Goal: Transaction & Acquisition: Book appointment/travel/reservation

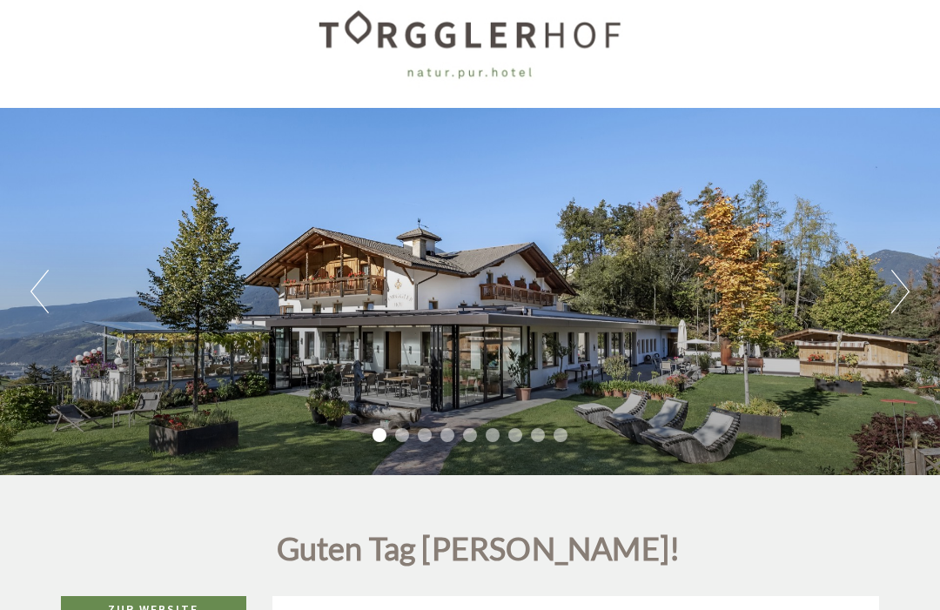
scroll to position [23, 0]
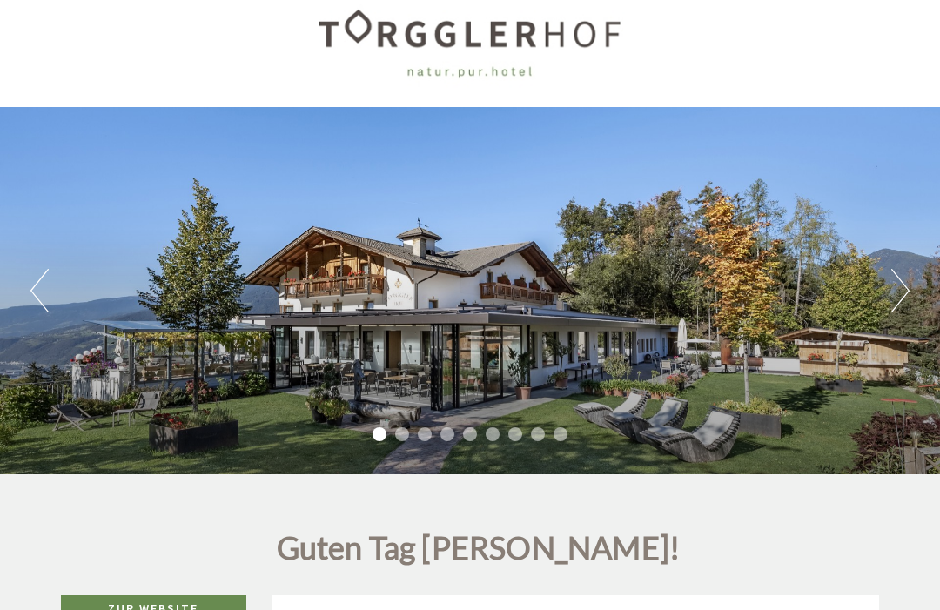
click at [902, 289] on button "Next" at bounding box center [900, 292] width 18 height 44
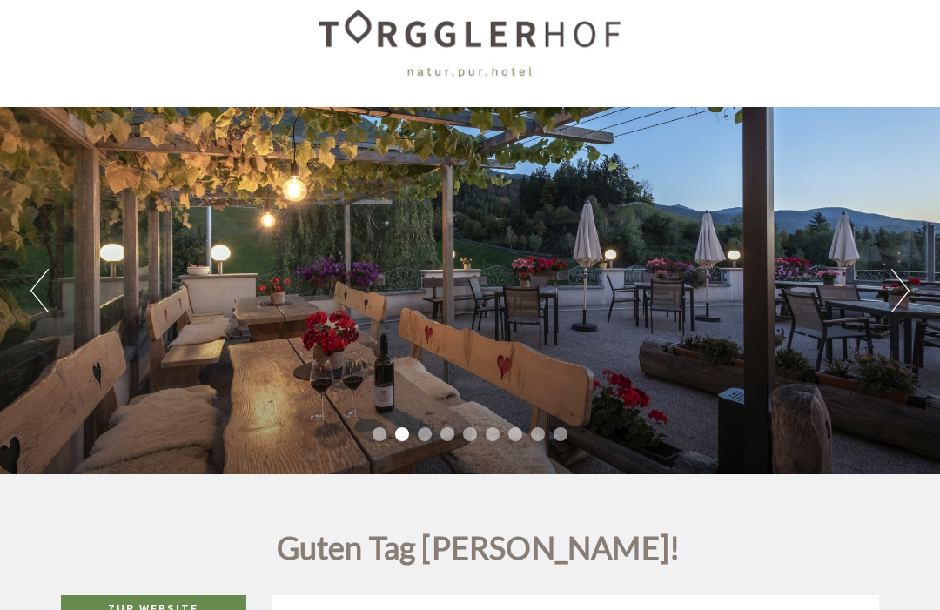
scroll to position [24, 0]
click at [903, 303] on button "Next" at bounding box center [900, 291] width 18 height 44
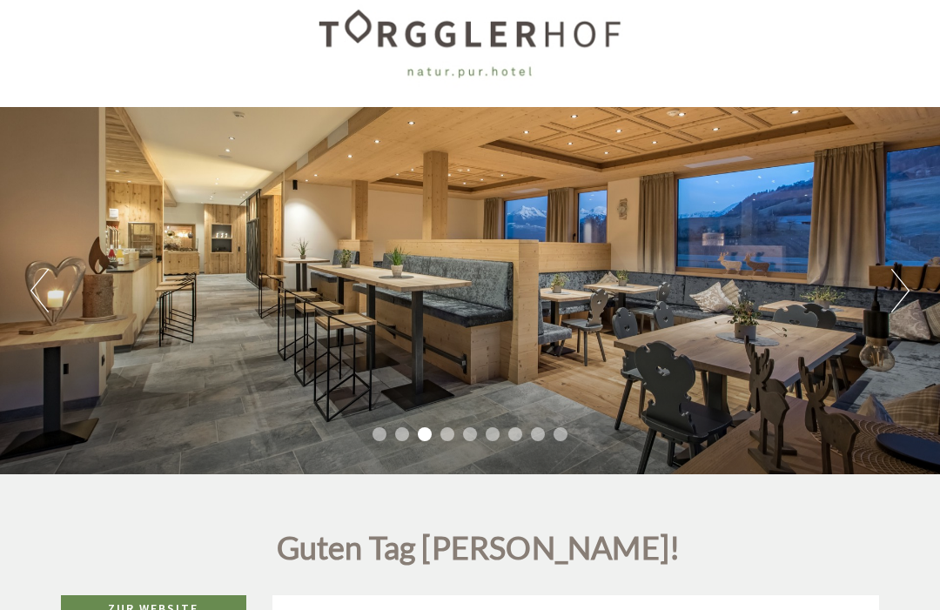
click at [896, 295] on button "Next" at bounding box center [900, 291] width 18 height 44
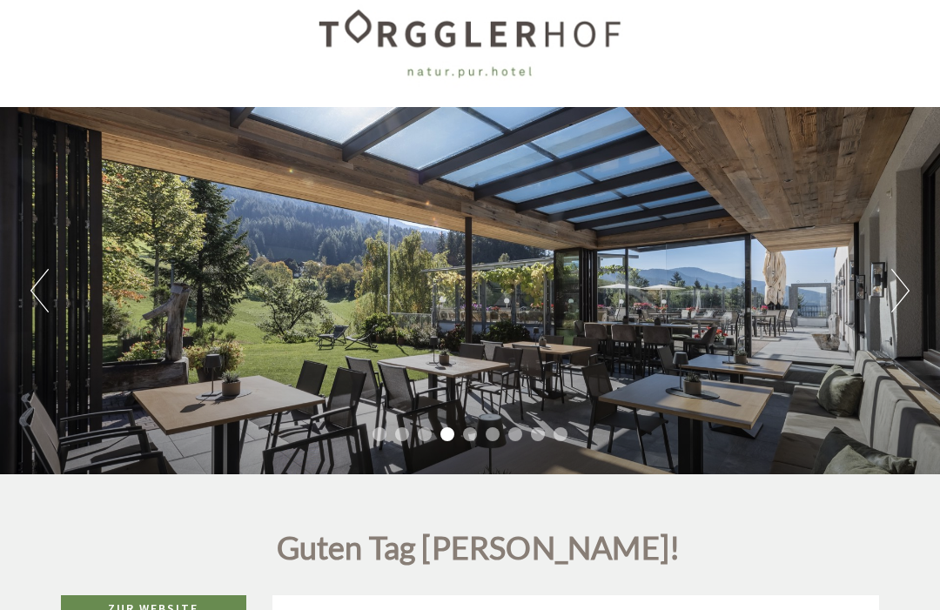
scroll to position [0, 0]
click at [898, 293] on button "Next" at bounding box center [900, 291] width 18 height 44
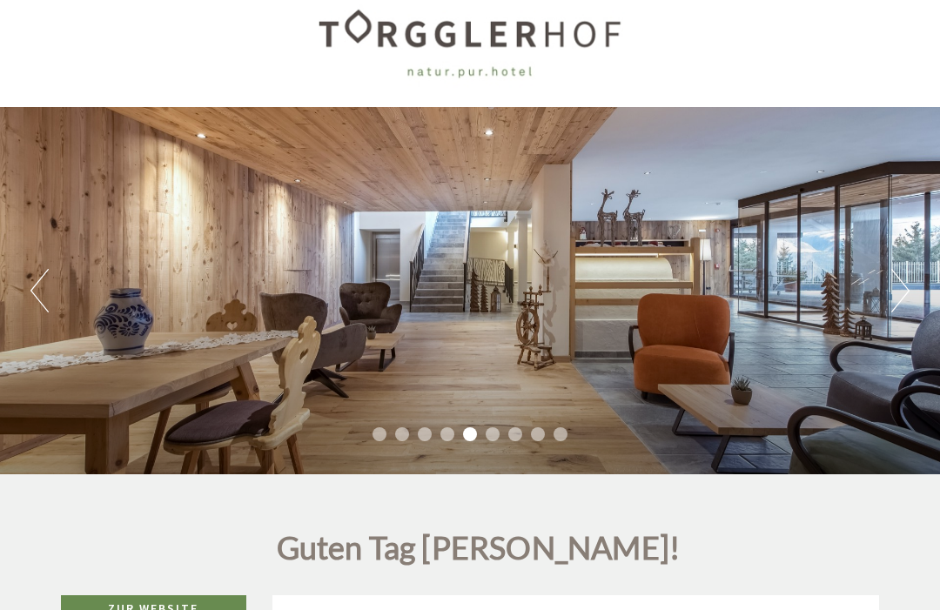
click at [900, 293] on button "Next" at bounding box center [900, 291] width 18 height 44
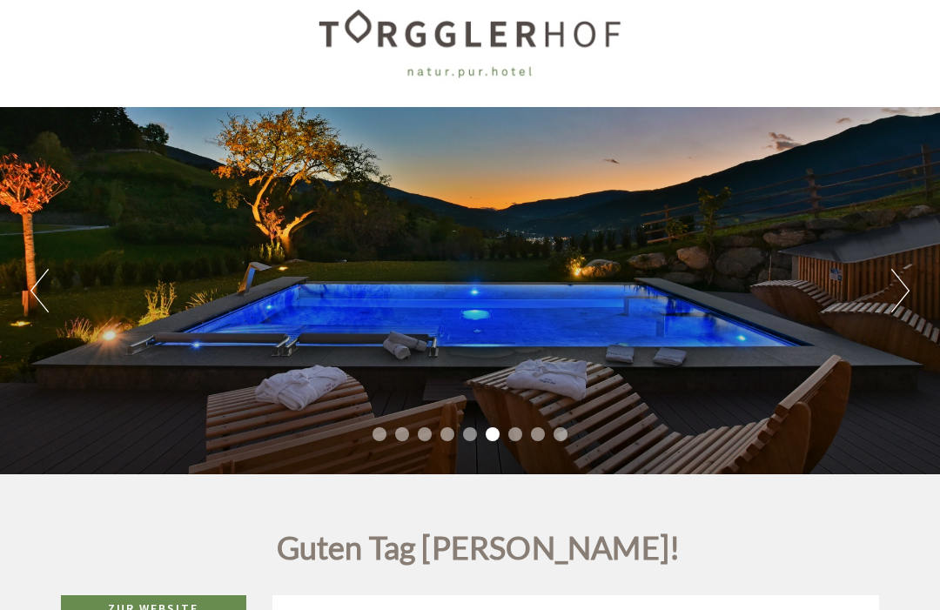
click at [897, 292] on button "Next" at bounding box center [900, 291] width 18 height 44
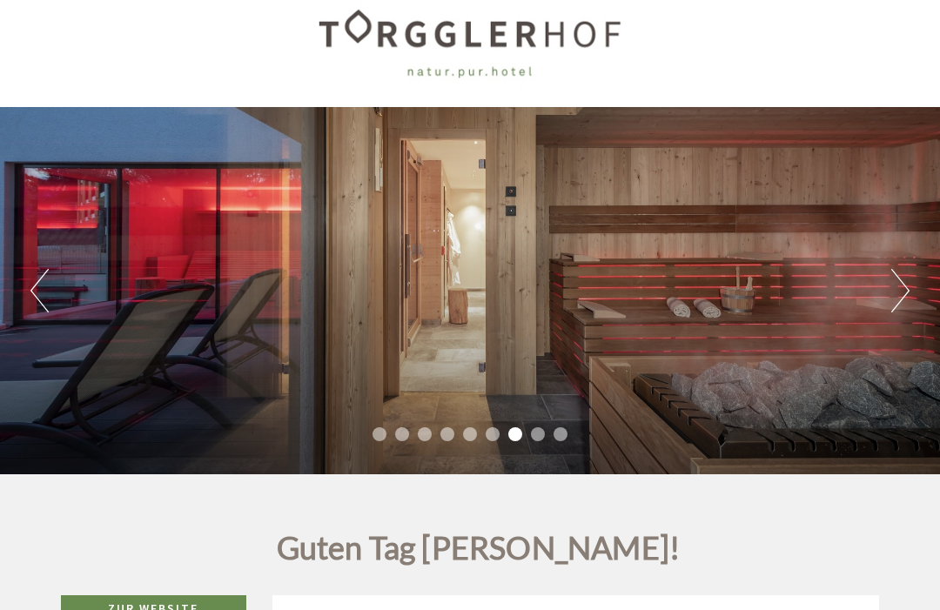
click at [895, 290] on button "Next" at bounding box center [900, 291] width 18 height 44
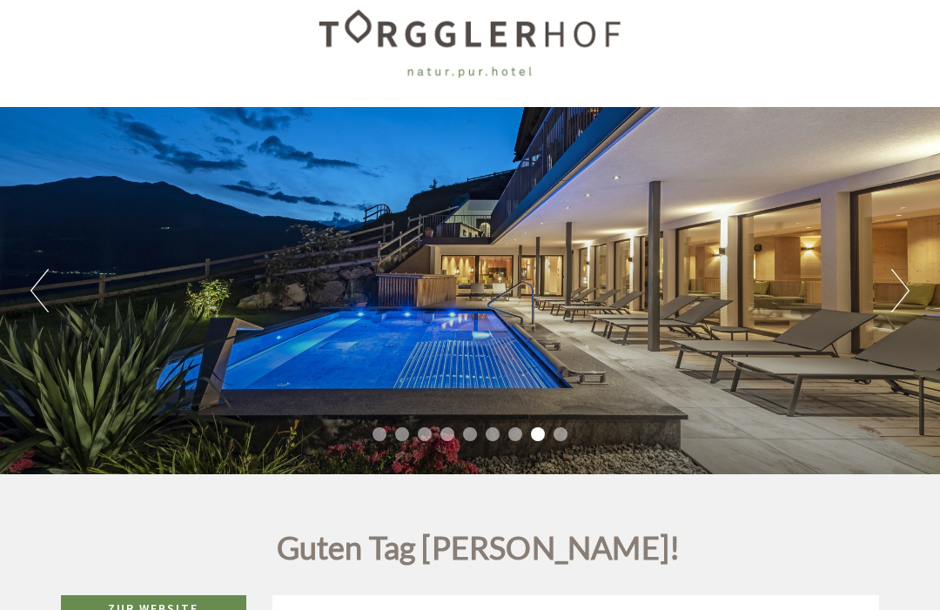
click at [897, 299] on button "Next" at bounding box center [900, 291] width 18 height 44
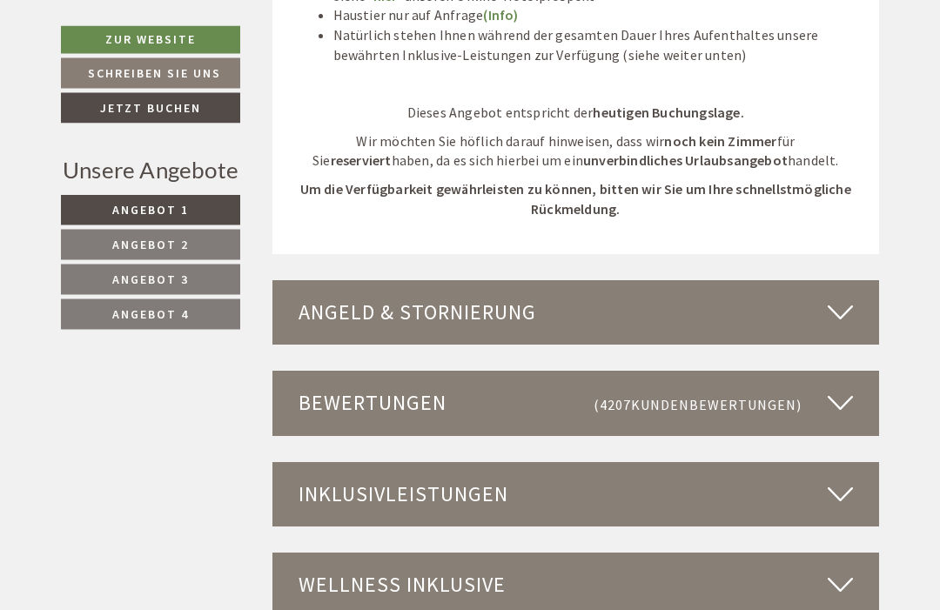
scroll to position [4239, 0]
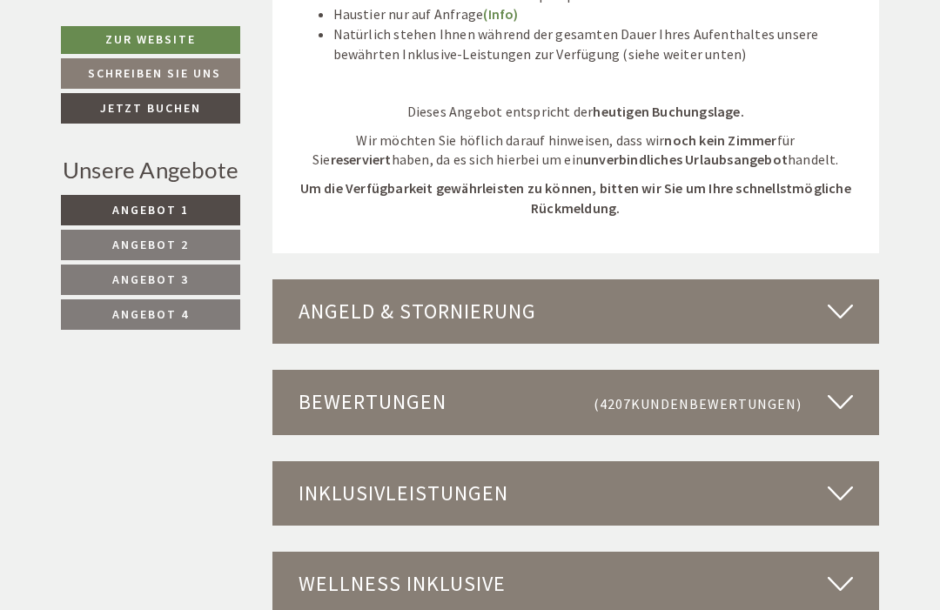
click at [837, 479] on icon at bounding box center [840, 494] width 25 height 30
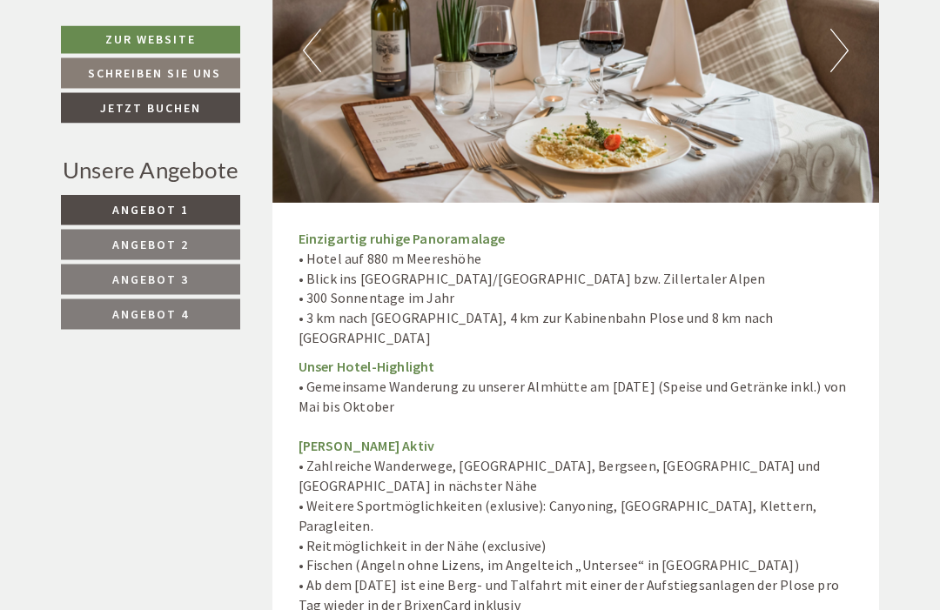
scroll to position [4869, 0]
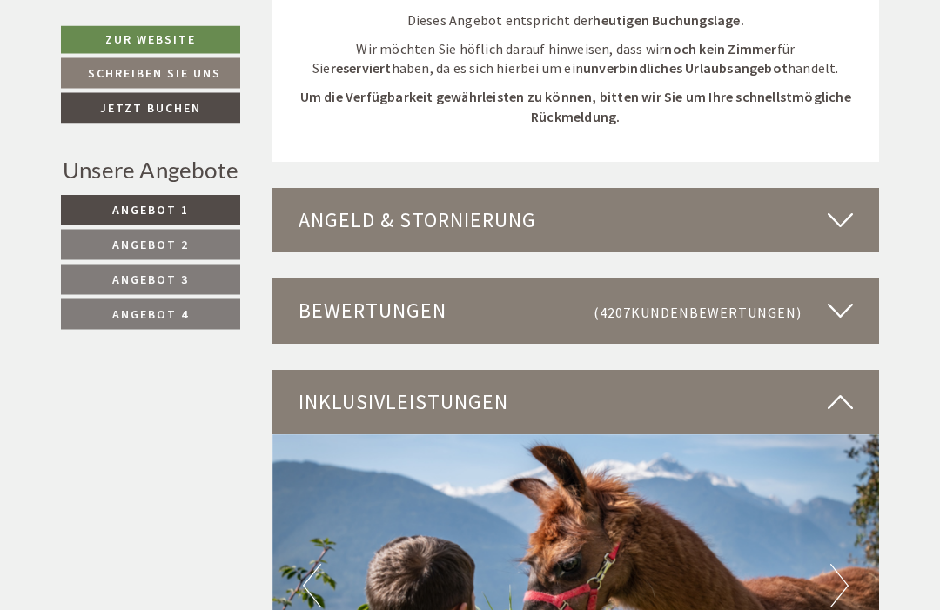
scroll to position [4331, 0]
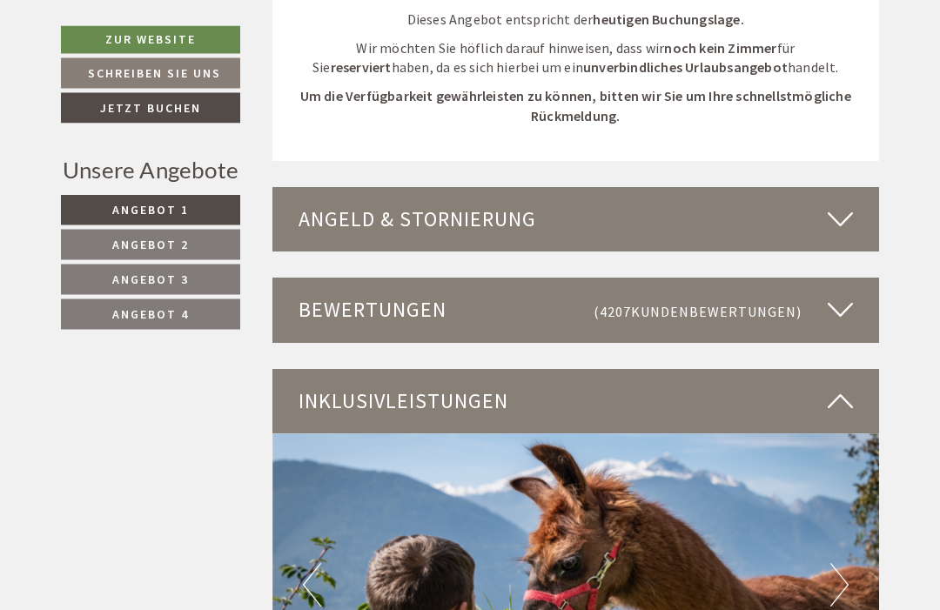
click at [843, 387] on icon at bounding box center [840, 402] width 25 height 30
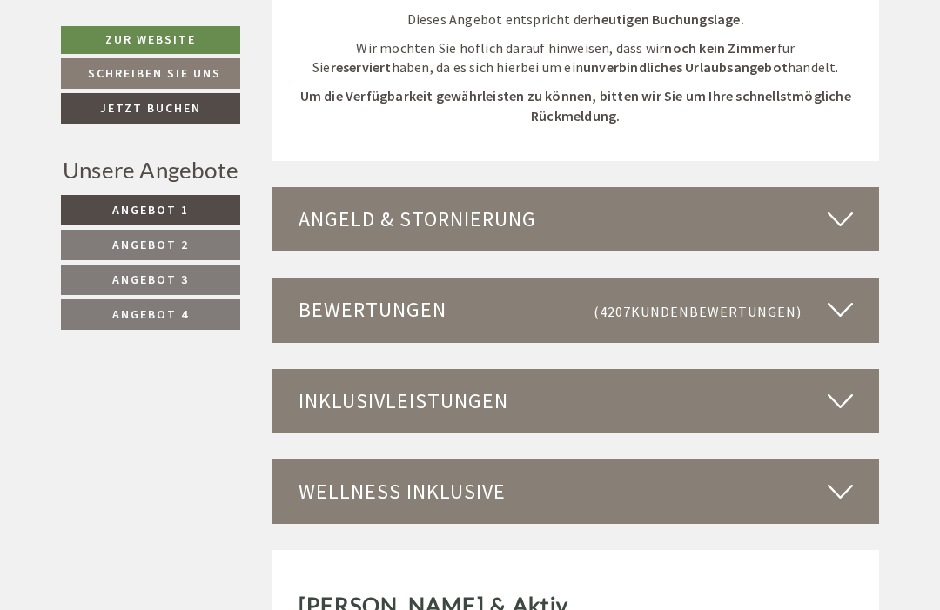
click at [838, 295] on icon at bounding box center [840, 310] width 25 height 30
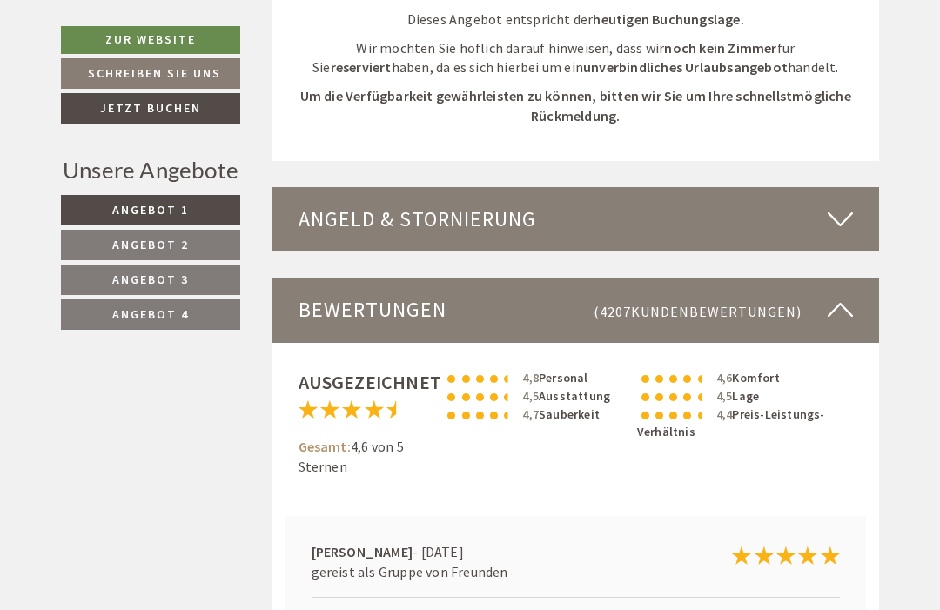
click at [838, 295] on icon at bounding box center [840, 310] width 25 height 30
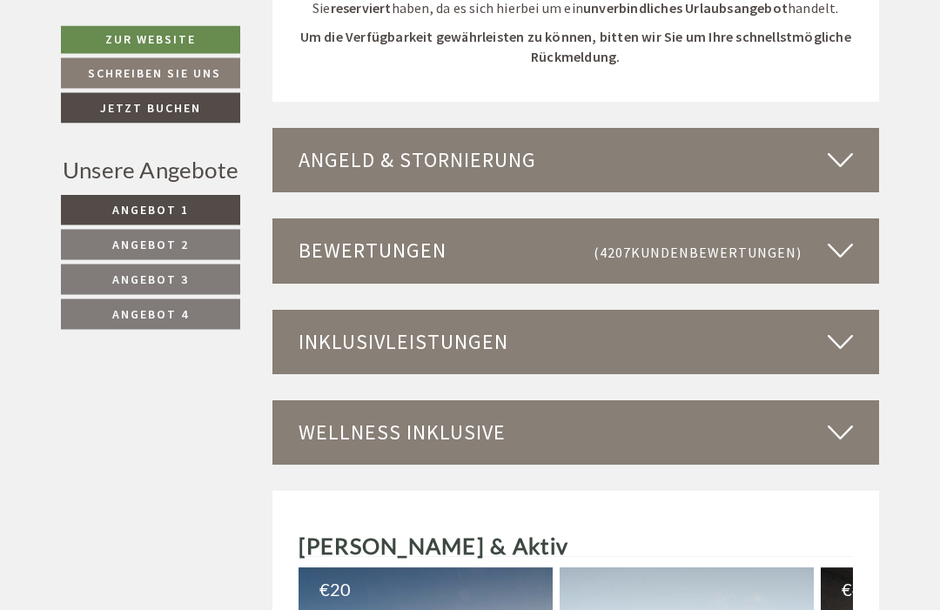
scroll to position [4391, 0]
click at [840, 418] on icon at bounding box center [840, 433] width 25 height 30
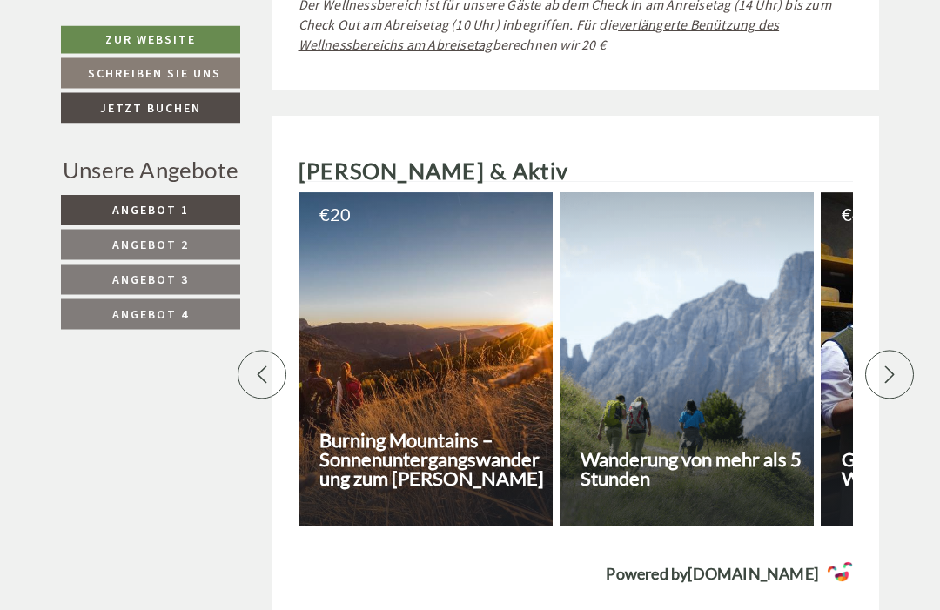
scroll to position [6254, 0]
click at [683, 450] on h3 "Wanderung von mehr als 5 Stunden" at bounding box center [695, 469] width 228 height 38
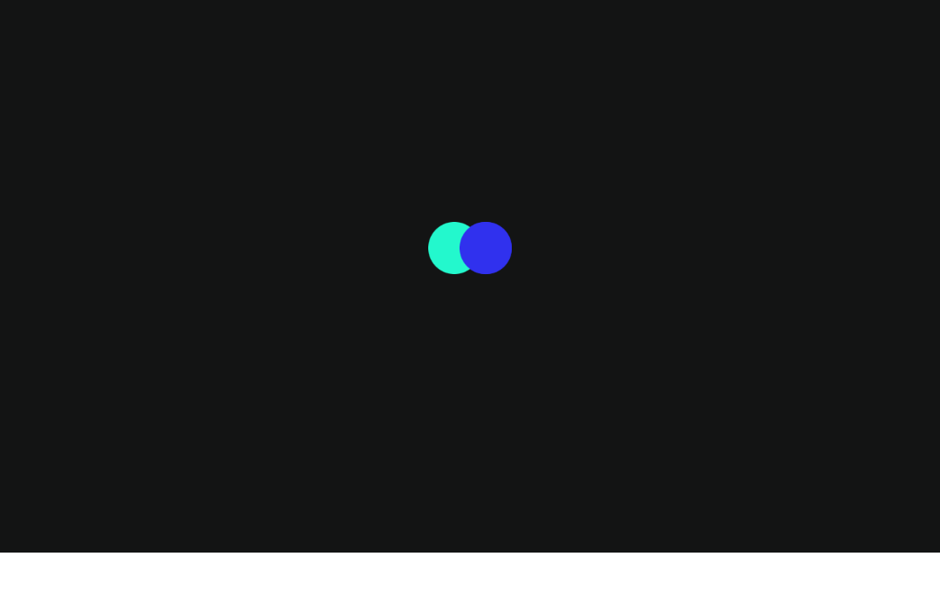
scroll to position [6313, 0]
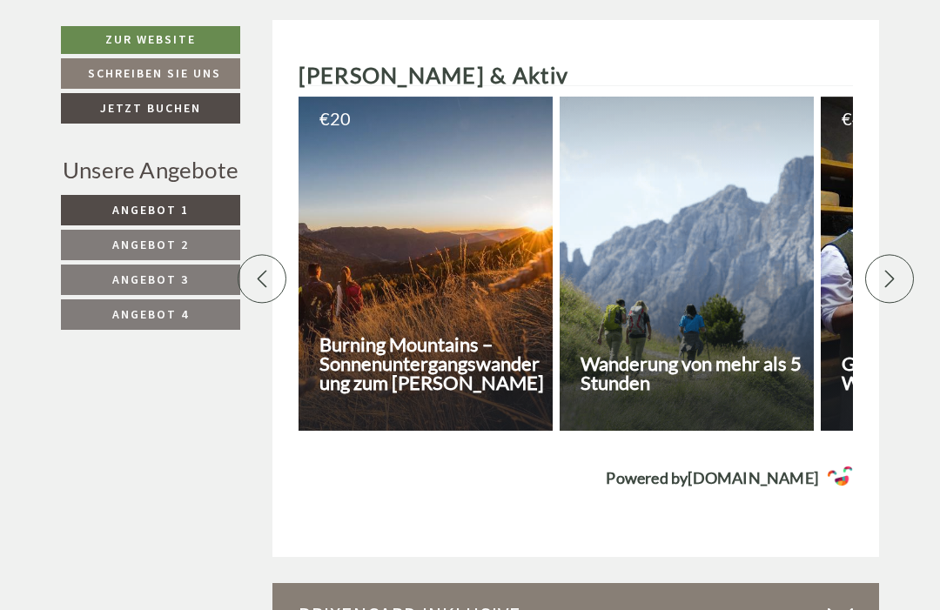
scroll to position [4862, 0]
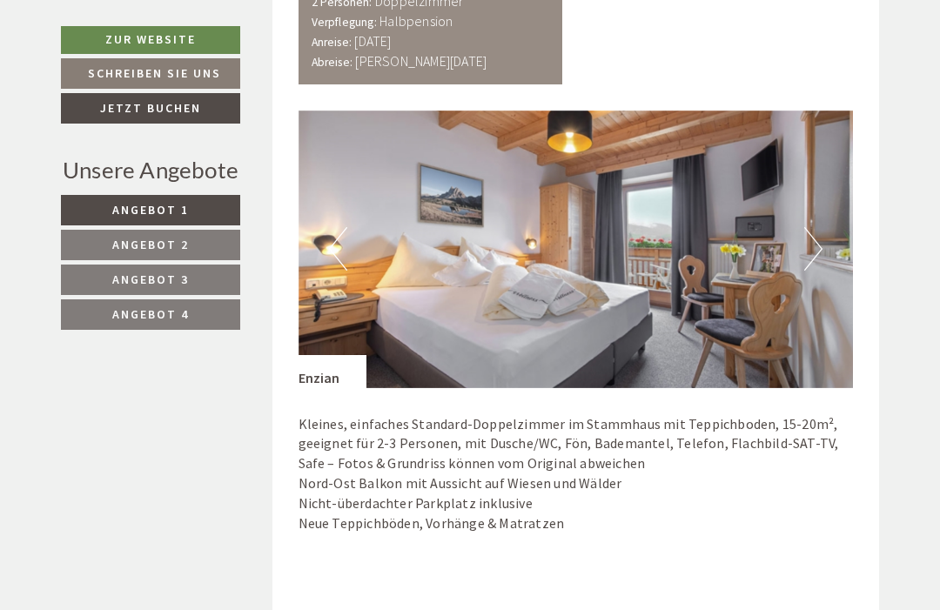
scroll to position [932, 0]
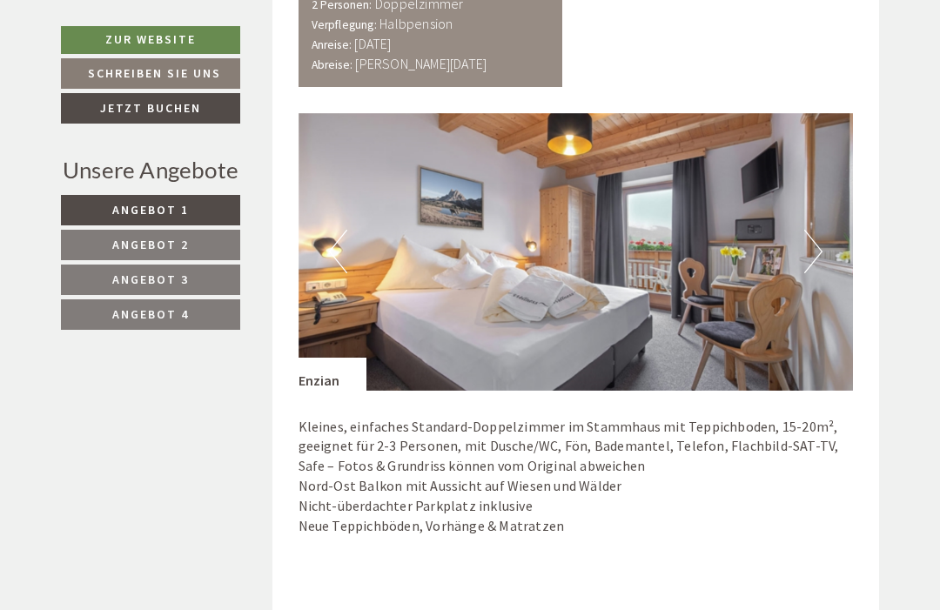
click at [810, 240] on button "Next" at bounding box center [813, 252] width 18 height 44
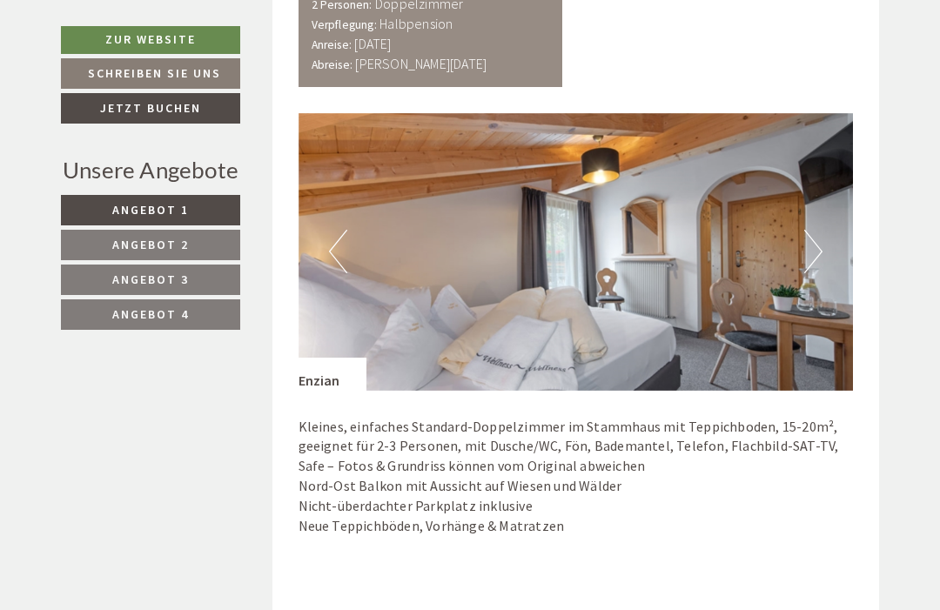
click at [810, 245] on button "Next" at bounding box center [813, 252] width 18 height 44
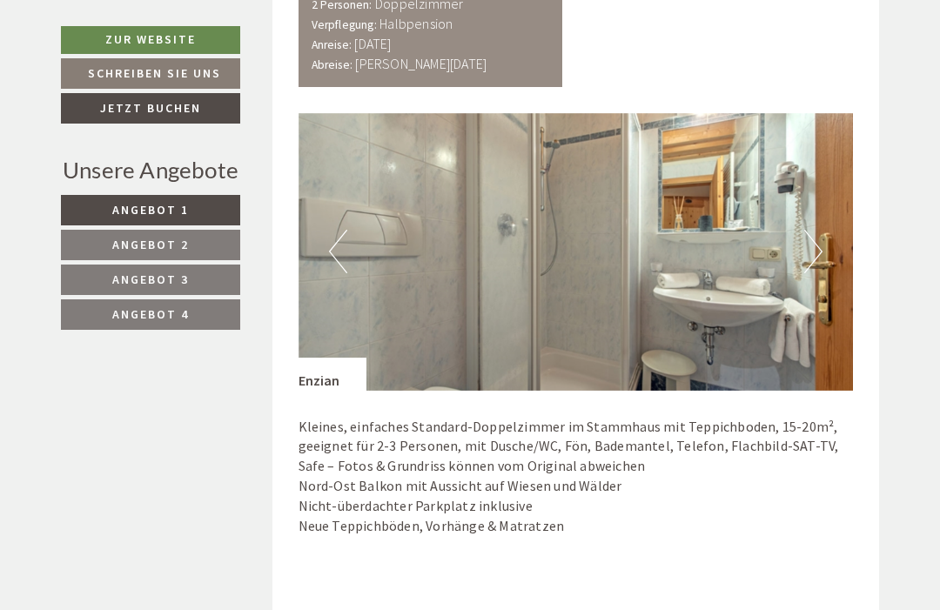
click at [816, 251] on button "Next" at bounding box center [813, 252] width 18 height 44
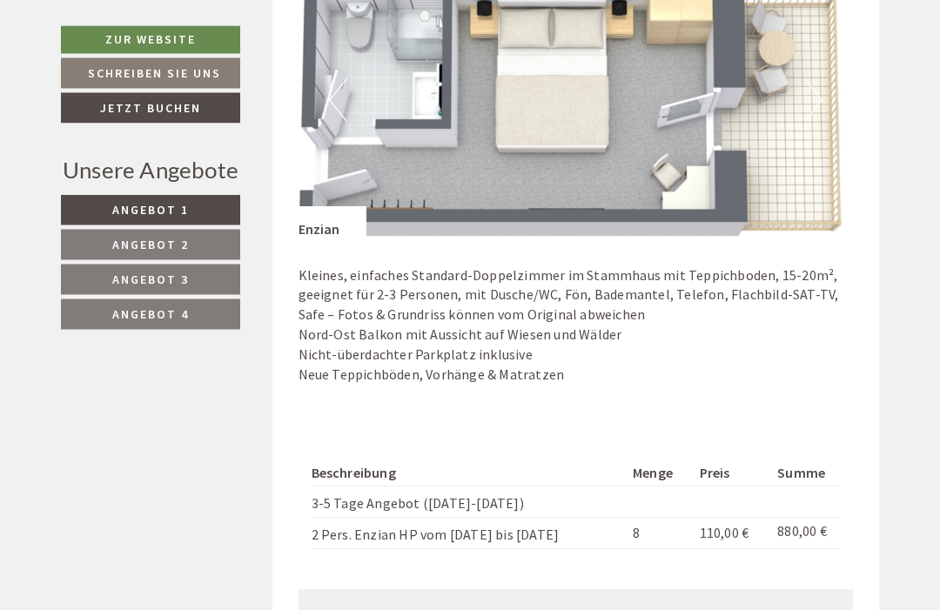
scroll to position [1084, 0]
click at [431, 491] on td "3-5 Tage Angebot ([DATE]-[DATE])" at bounding box center [469, 502] width 315 height 31
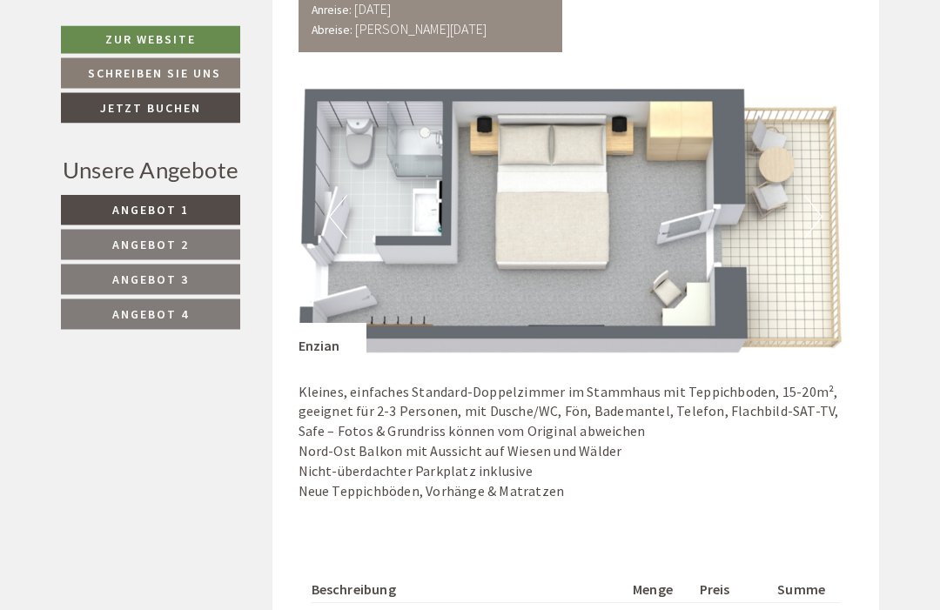
scroll to position [966, 0]
click at [789, 214] on img at bounding box center [576, 218] width 555 height 278
click at [809, 257] on img at bounding box center [576, 218] width 555 height 278
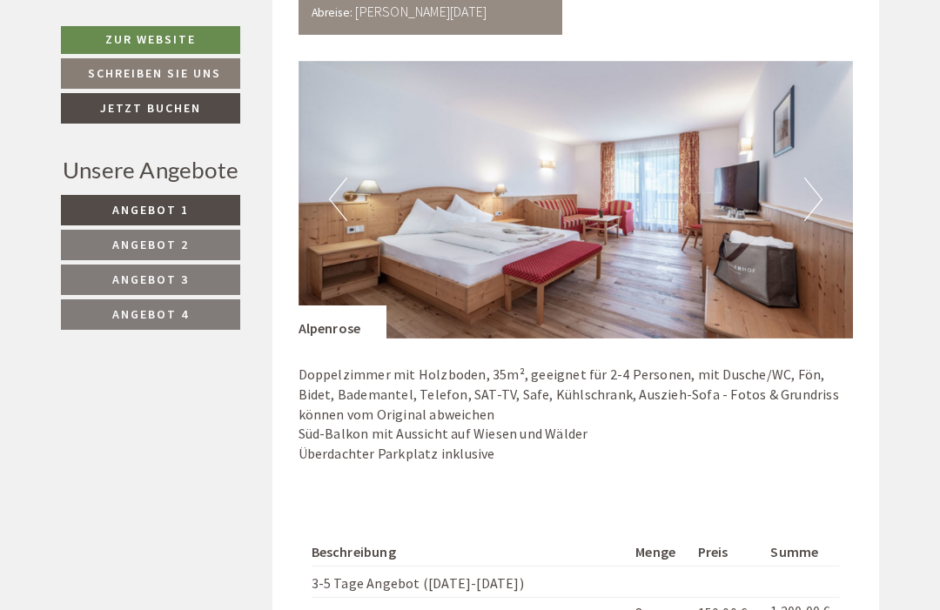
scroll to position [3127, 0]
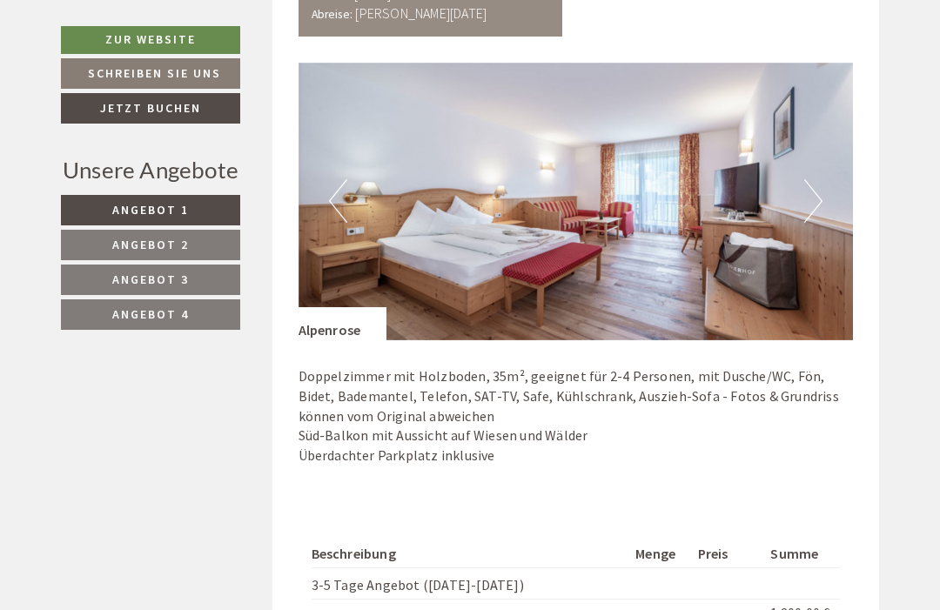
click at [814, 179] on button "Next" at bounding box center [813, 201] width 18 height 44
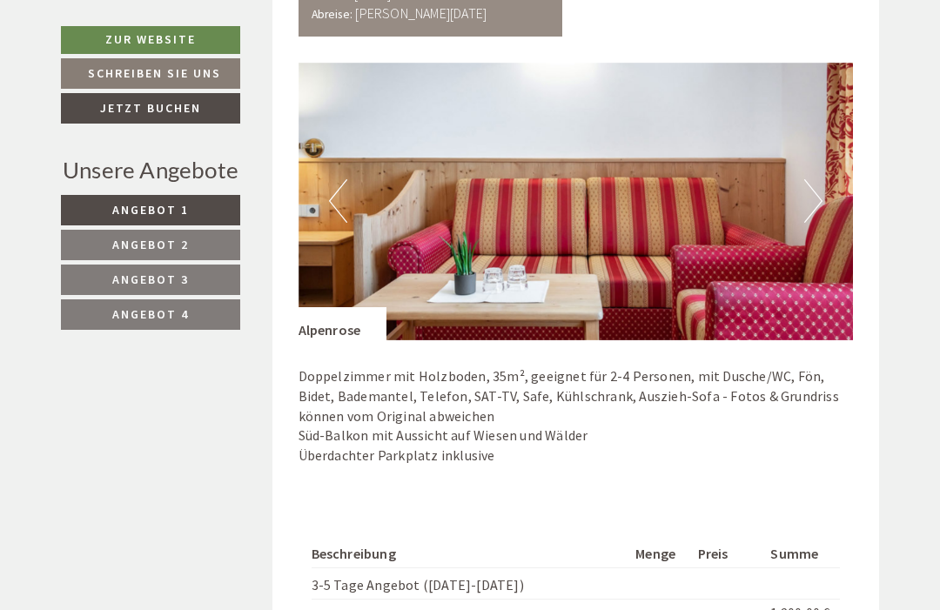
click at [810, 182] on button "Next" at bounding box center [813, 201] width 18 height 44
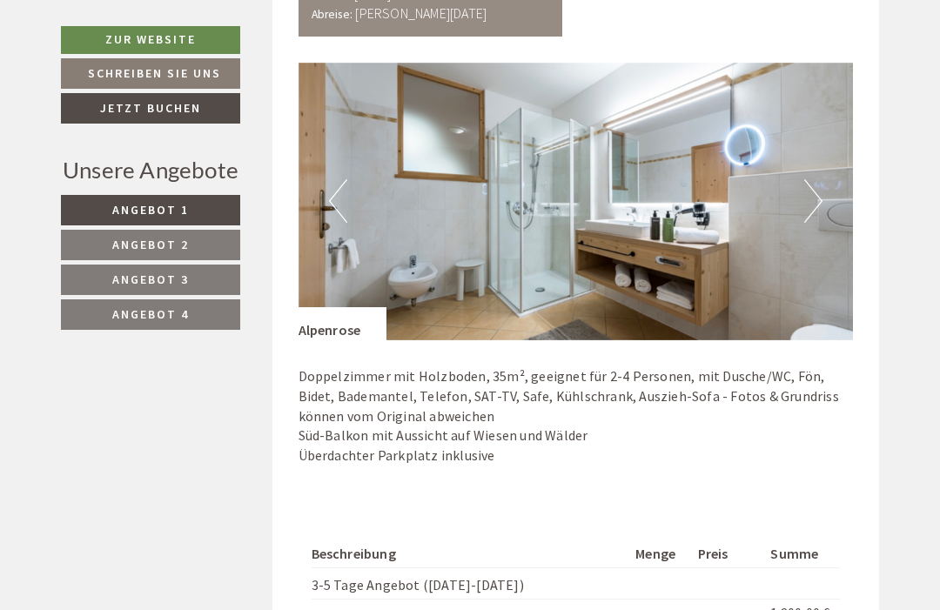
click at [810, 185] on button "Next" at bounding box center [813, 201] width 18 height 44
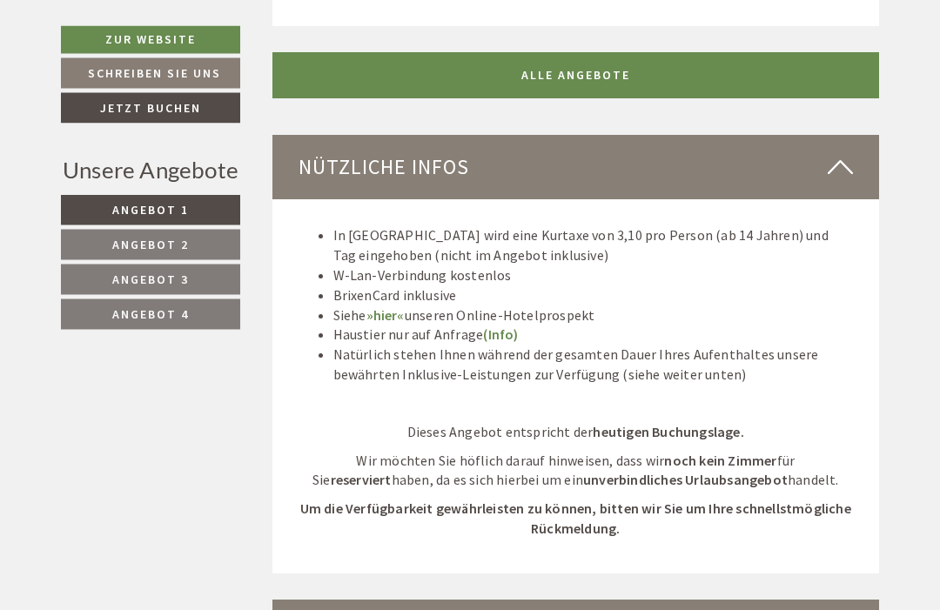
scroll to position [3921, 0]
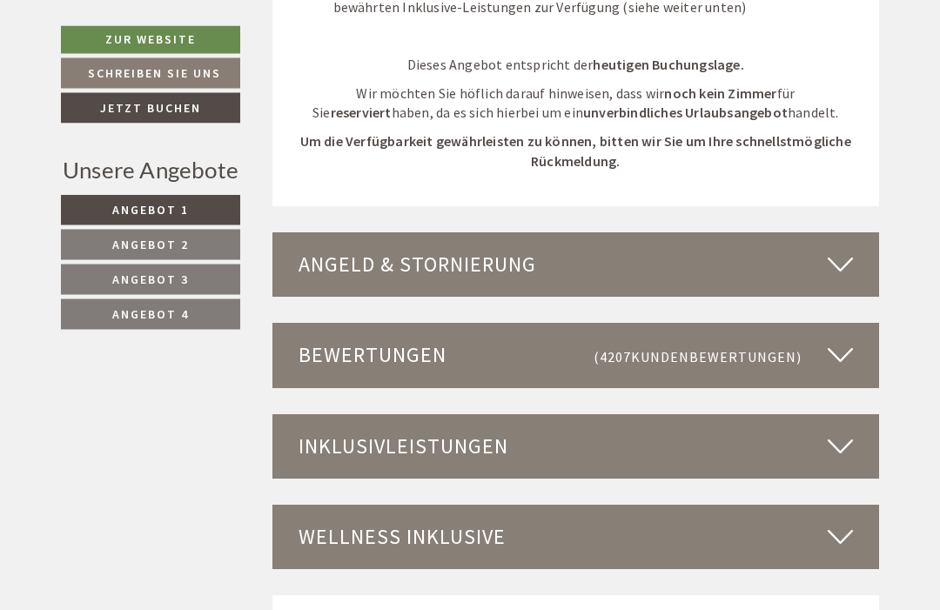
click at [835, 251] on icon at bounding box center [840, 266] width 25 height 30
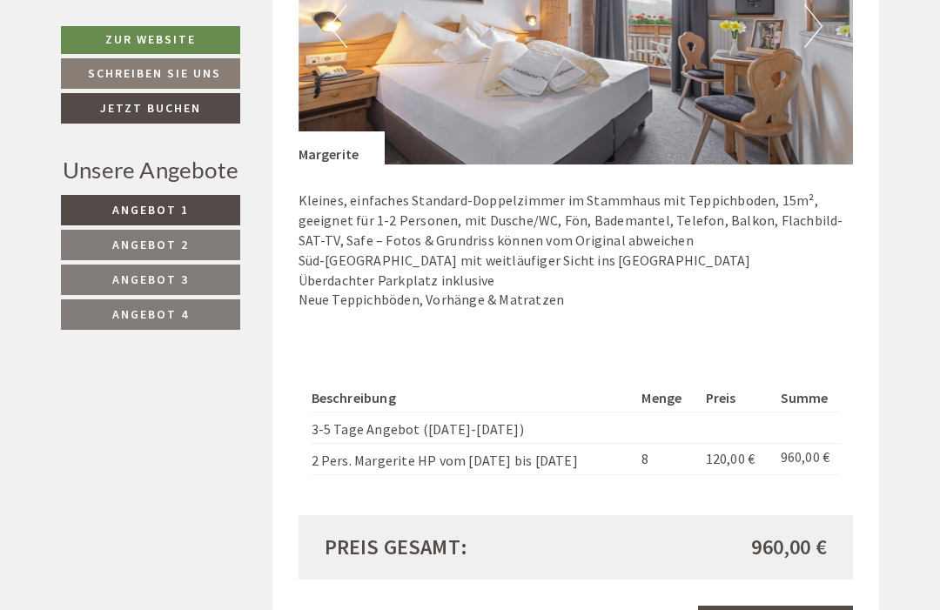
scroll to position [2234, 0]
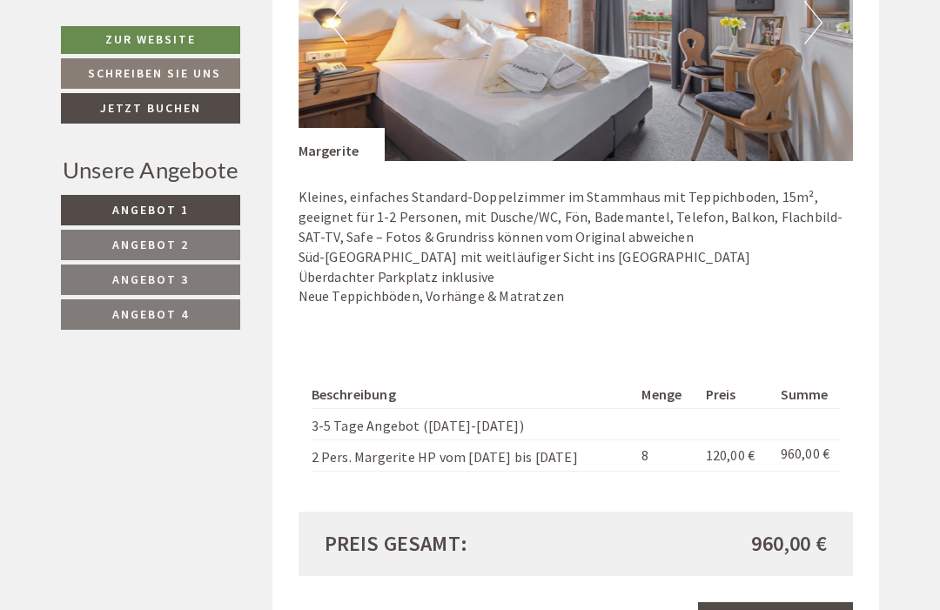
click at [771, 602] on link "Jetzt buchen" at bounding box center [775, 617] width 155 height 30
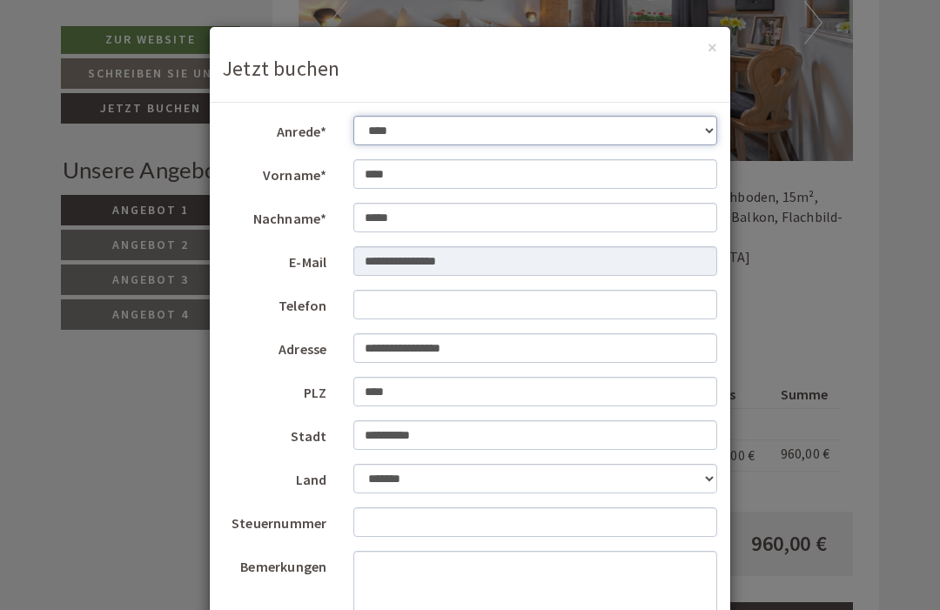
click at [433, 135] on select "**********" at bounding box center [535, 131] width 365 height 30
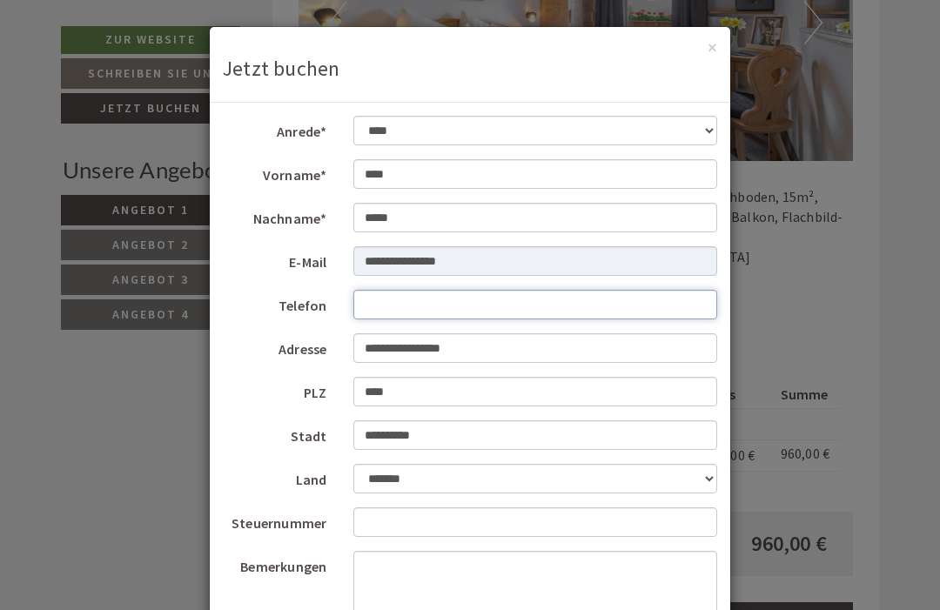
click at [382, 303] on input "Telefon" at bounding box center [535, 305] width 365 height 30
type input "**********"
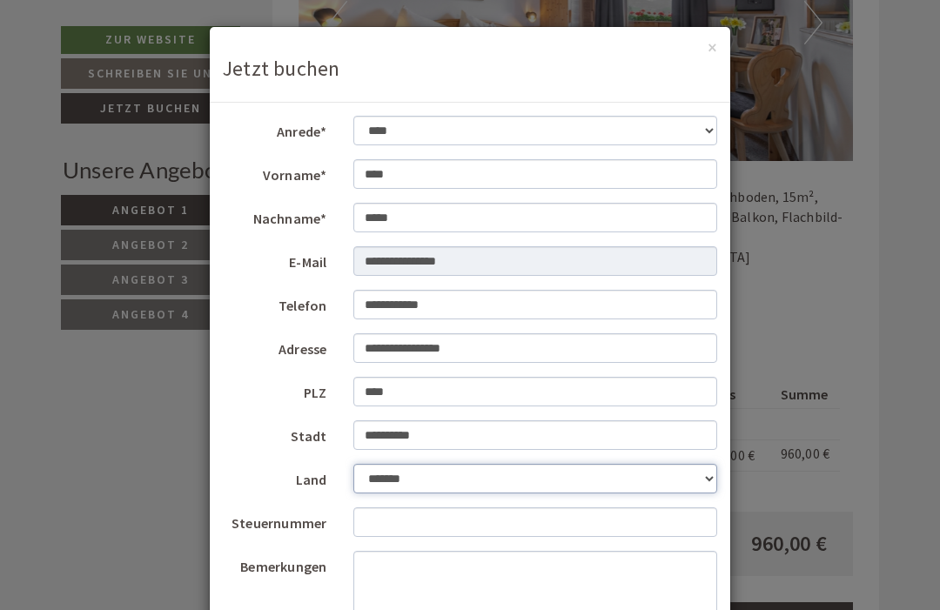
click at [437, 480] on select "**********" at bounding box center [535, 479] width 365 height 30
select select "*"
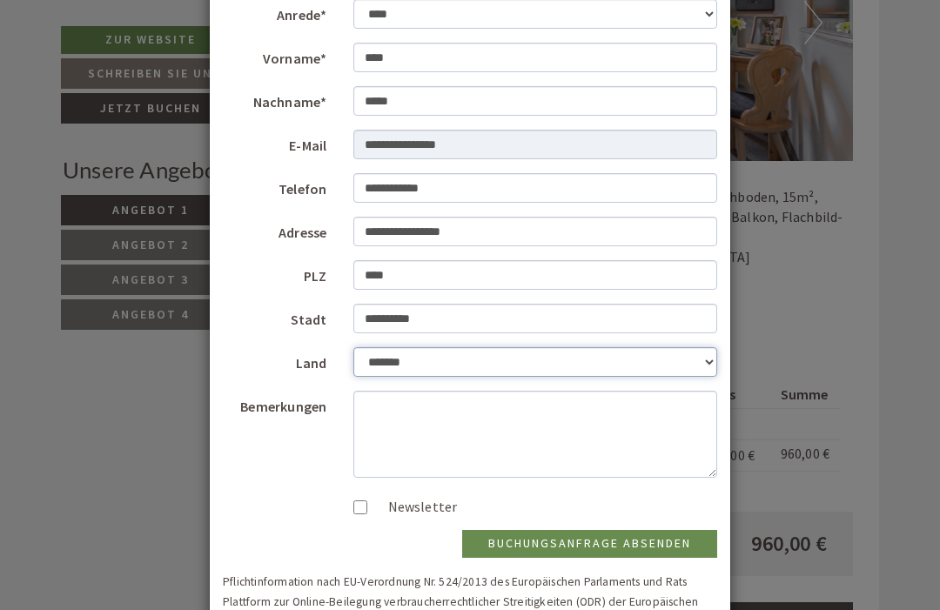
scroll to position [115, 0]
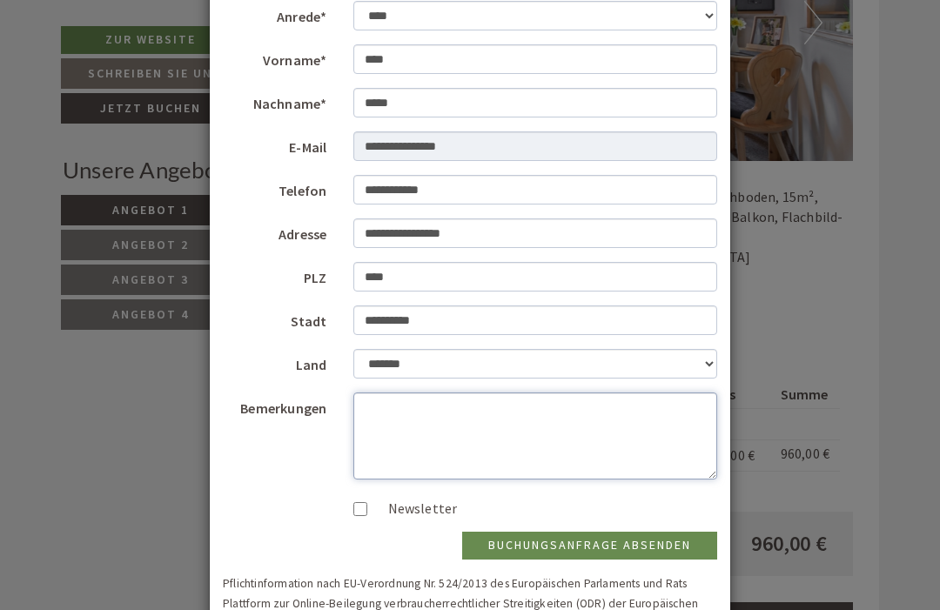
click at [382, 409] on textarea "Bemerkungen" at bounding box center [535, 436] width 365 height 87
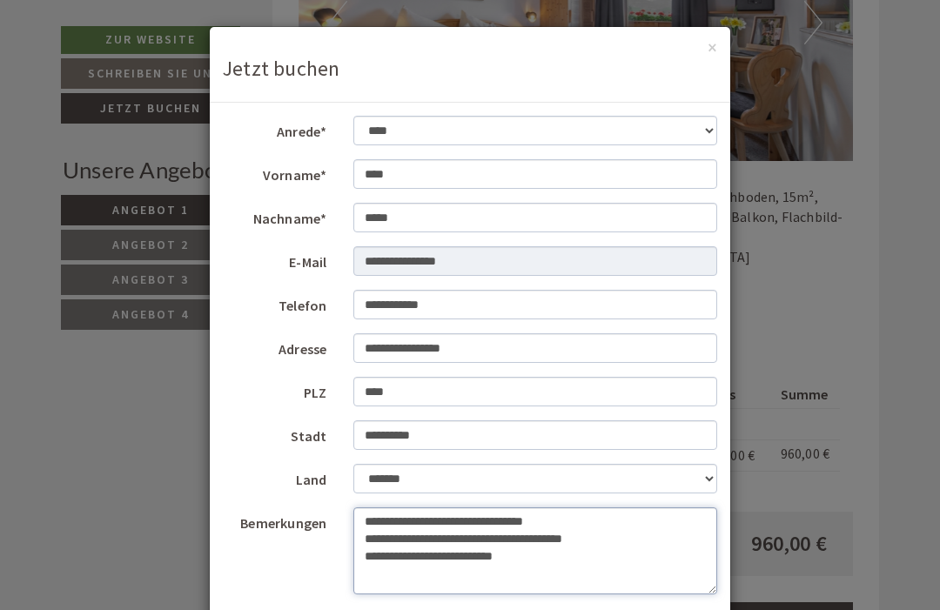
scroll to position [0, 0]
click at [710, 47] on button "×" at bounding box center [713, 47] width 10 height 18
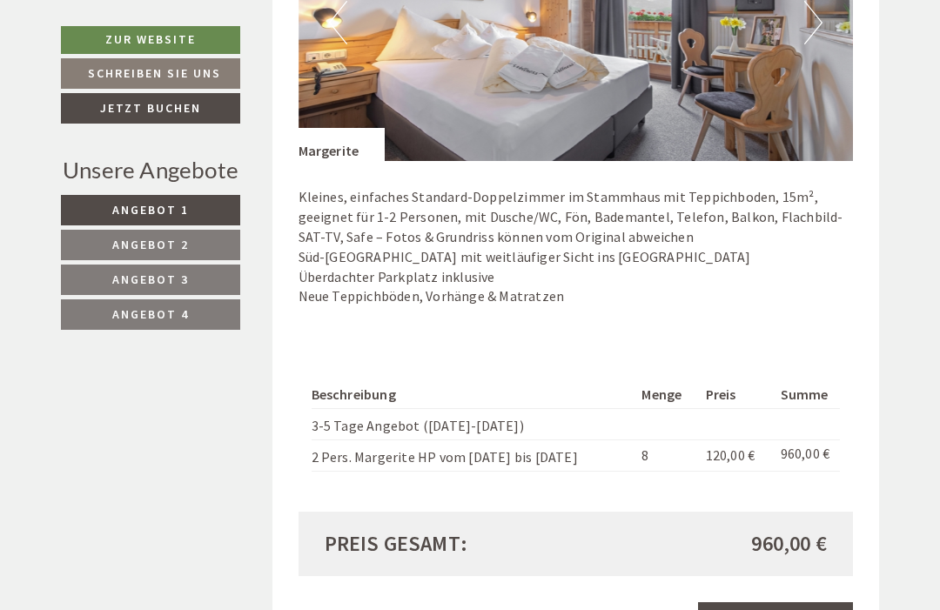
click at [771, 602] on link "Jetzt buchen" at bounding box center [775, 617] width 155 height 30
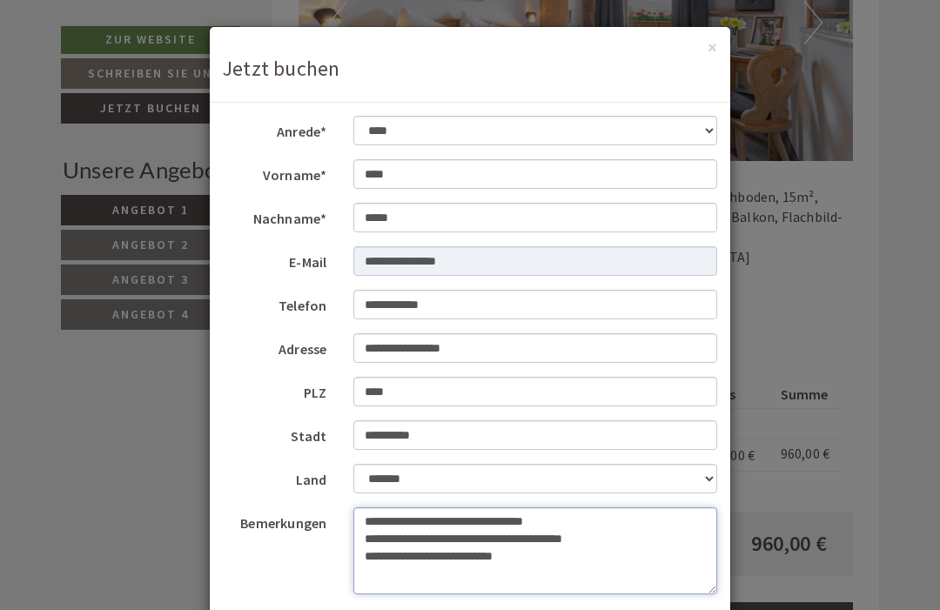
click at [545, 557] on textarea "**********" at bounding box center [535, 550] width 365 height 87
type textarea "**********"
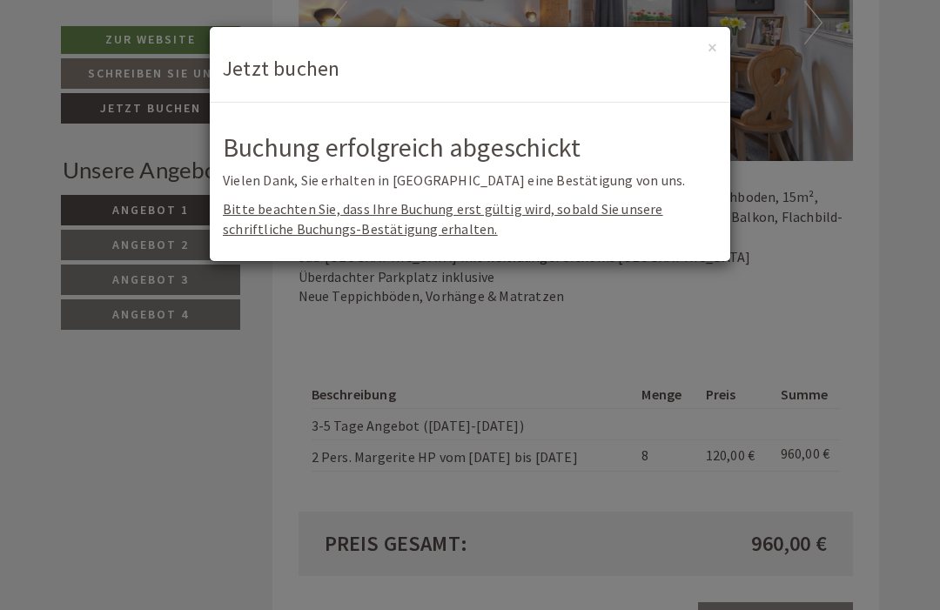
click at [710, 44] on button "×" at bounding box center [713, 47] width 10 height 18
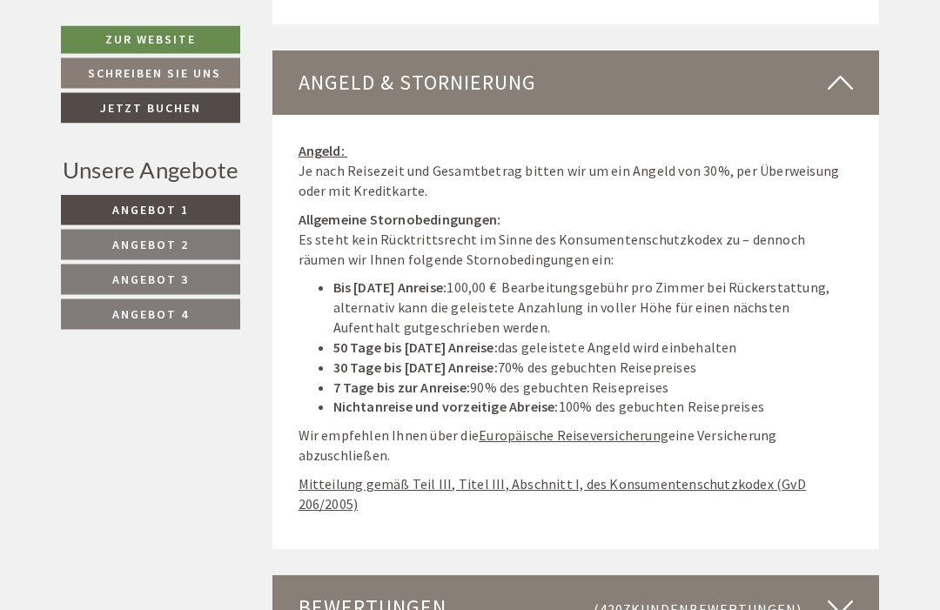
scroll to position [4468, 0]
click at [170, 322] on link "Angebot 4" at bounding box center [150, 314] width 179 height 30
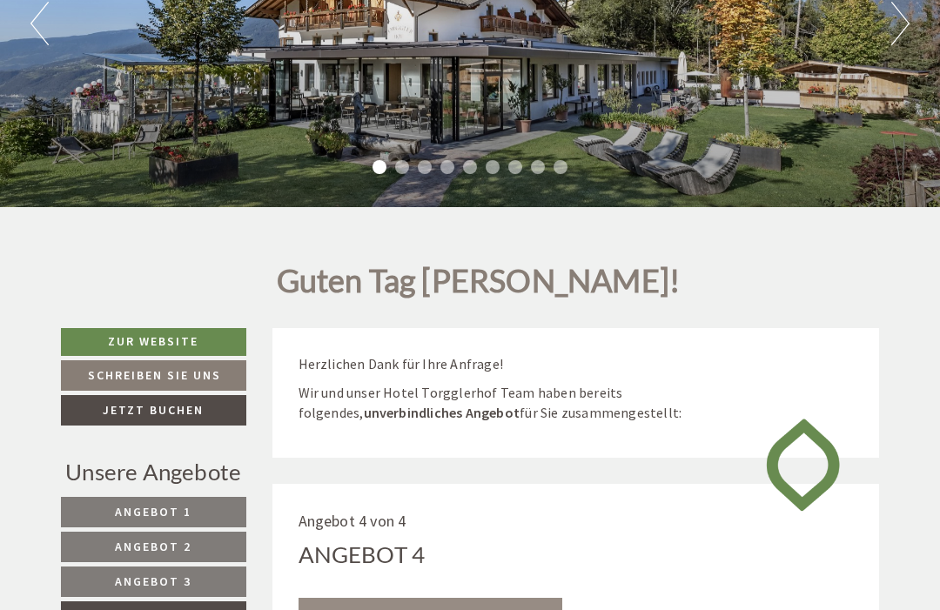
scroll to position [290, 0]
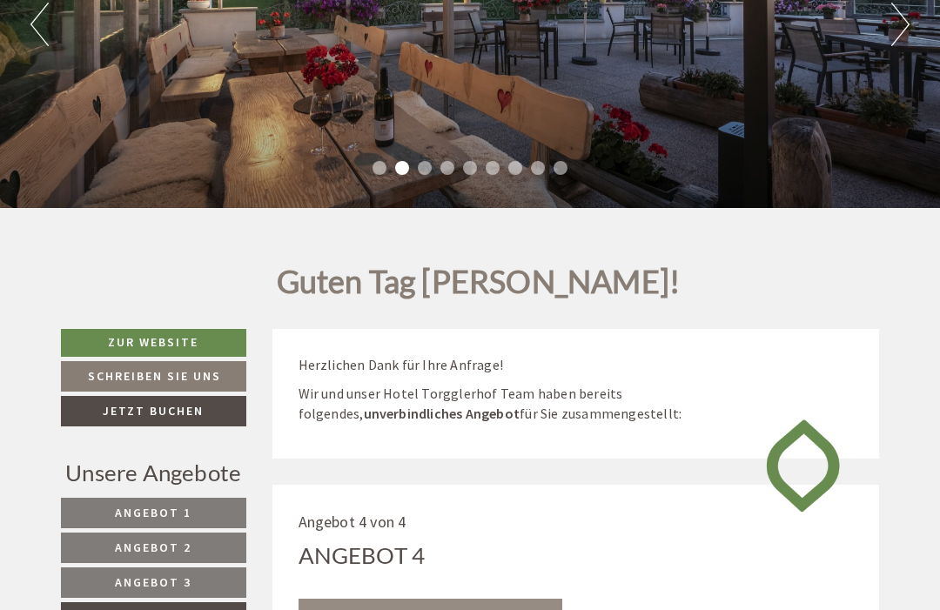
click at [207, 342] on link "Zur Website" at bounding box center [153, 343] width 185 height 28
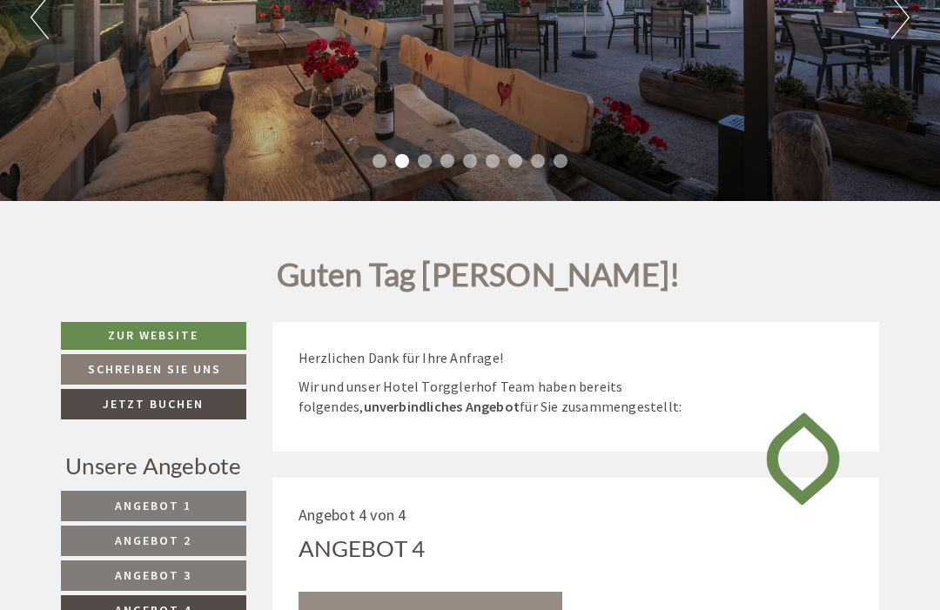
scroll to position [441, 0]
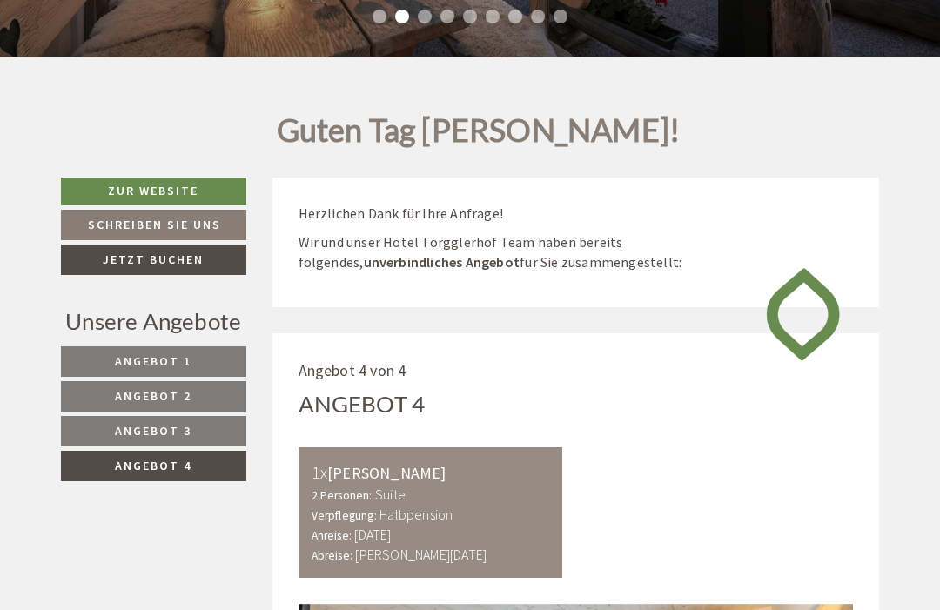
click at [185, 400] on span "Angebot 2" at bounding box center [153, 396] width 77 height 16
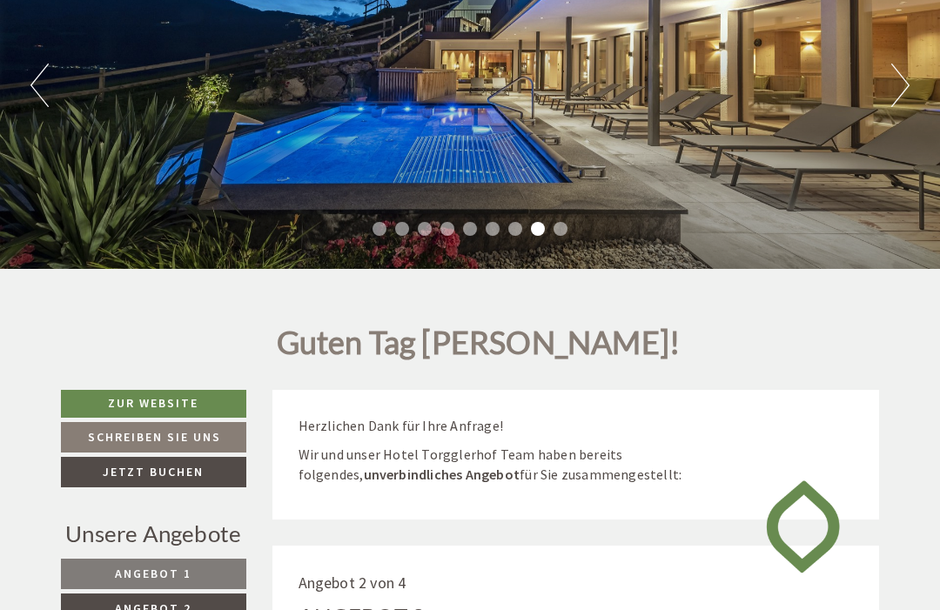
scroll to position [229, 0]
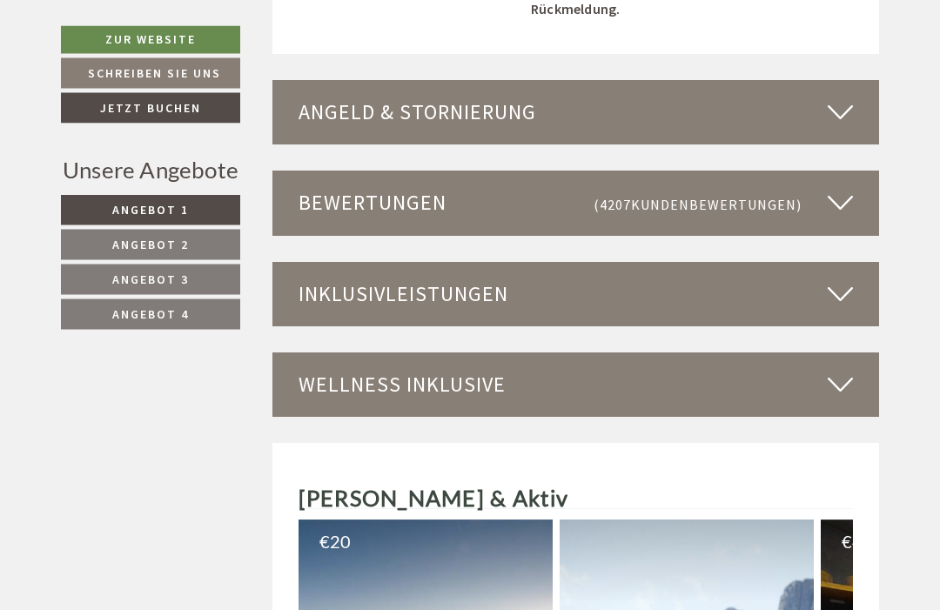
scroll to position [4439, 0]
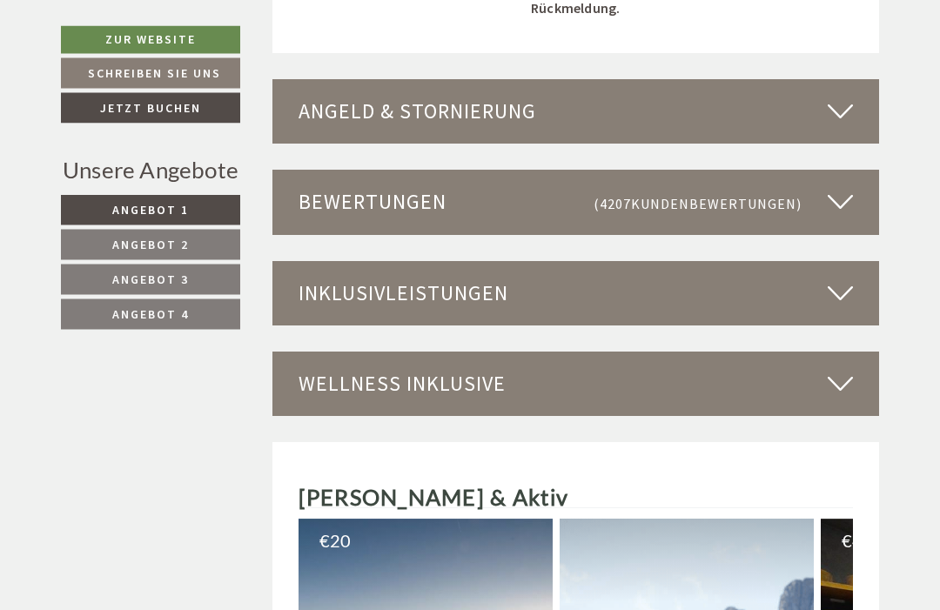
click at [457, 80] on div "Angeld & Stornierung" at bounding box center [576, 112] width 608 height 64
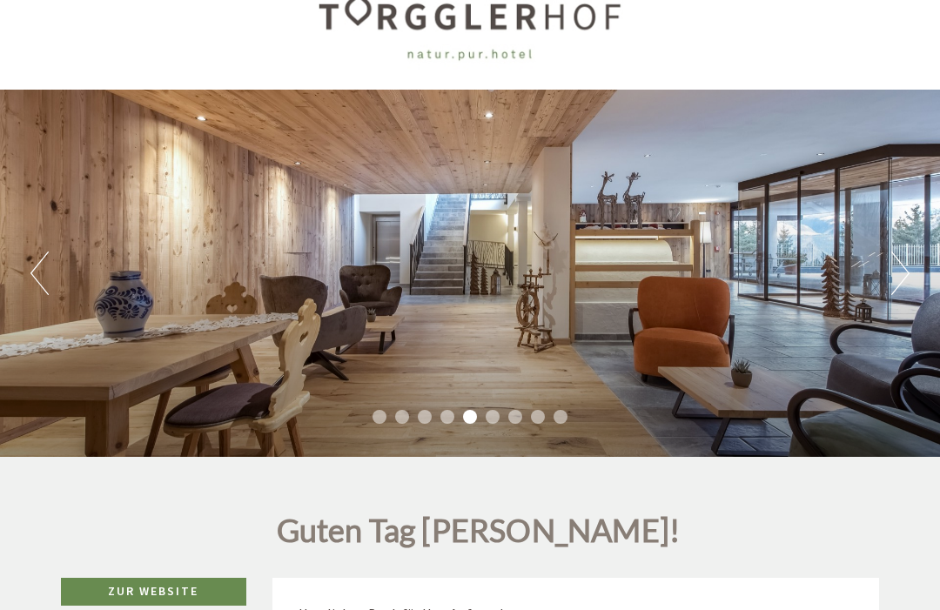
scroll to position [0, 0]
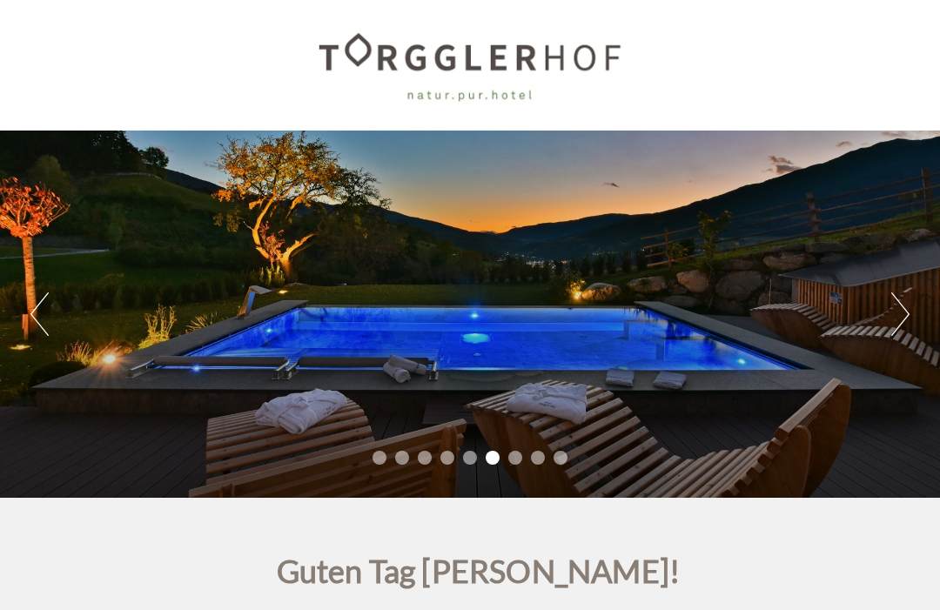
scroll to position [5264, 0]
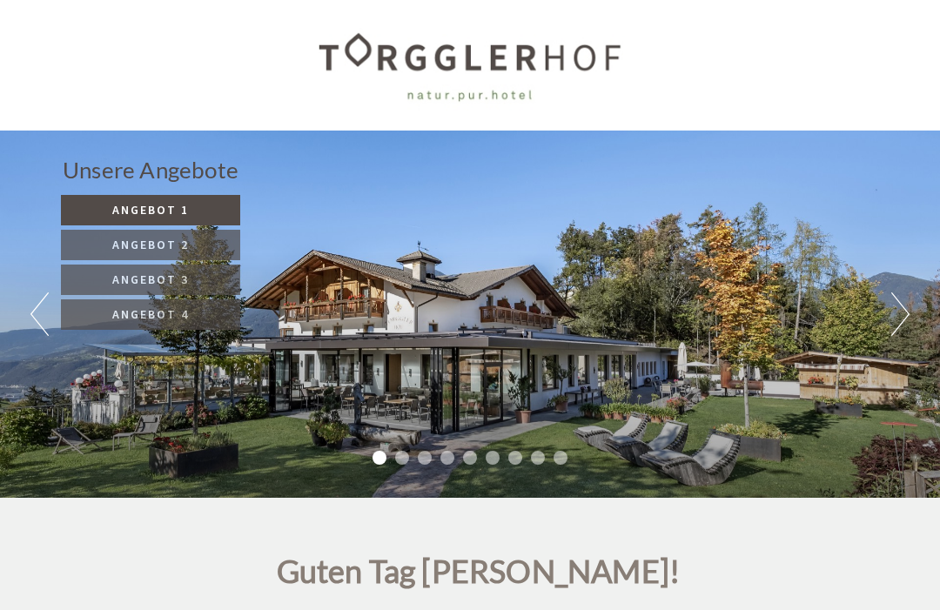
scroll to position [4862, 0]
